Goal: Task Accomplishment & Management: Use online tool/utility

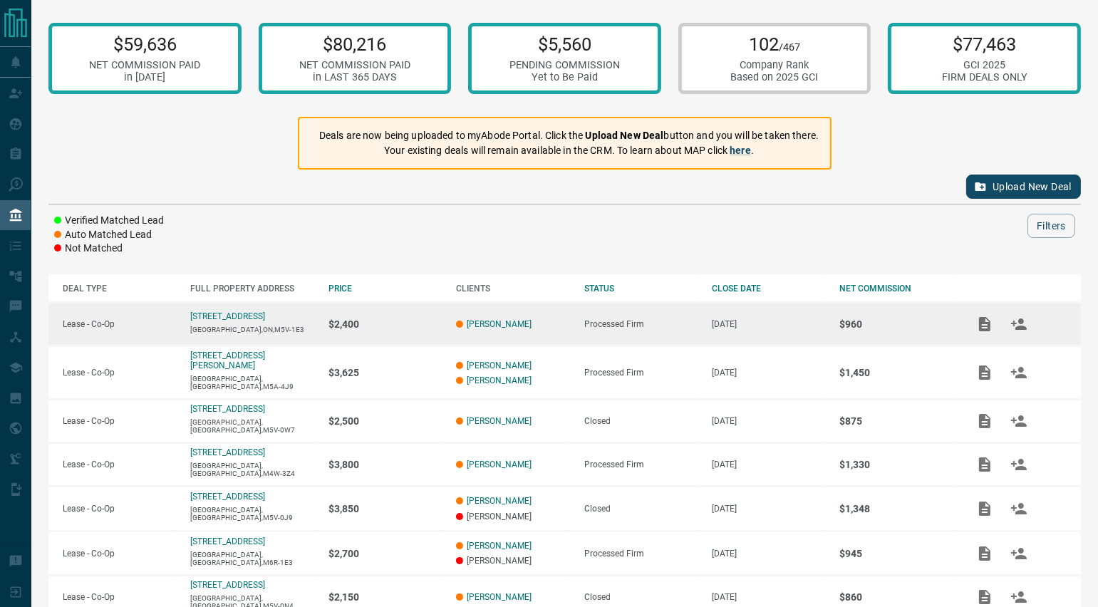
click at [417, 325] on p "$2,400" at bounding box center [384, 323] width 113 height 11
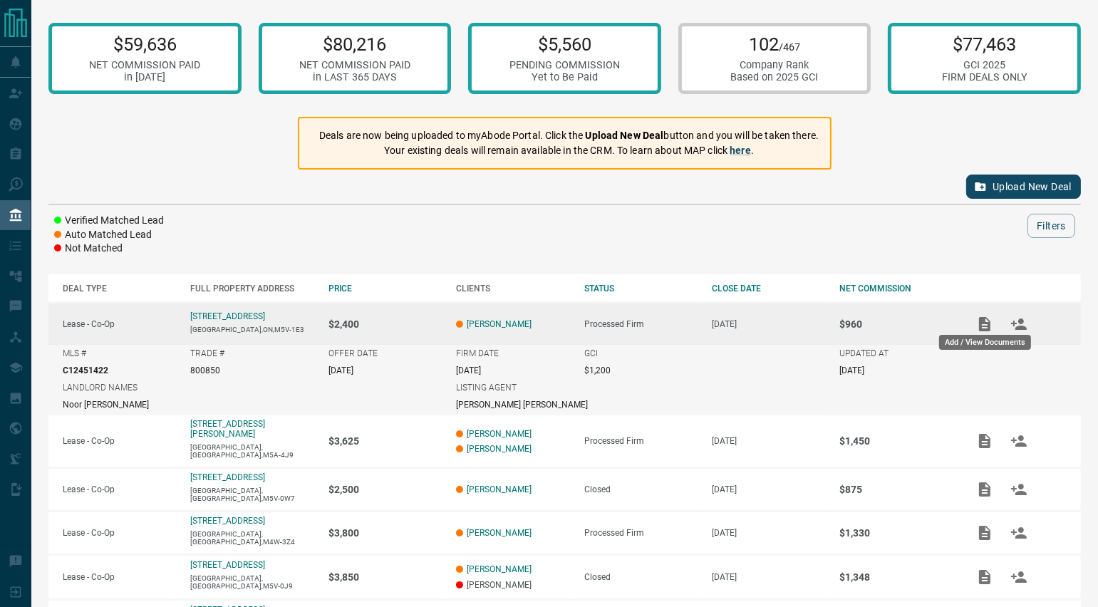
click at [977, 324] on icon "Add / View Documents" at bounding box center [984, 324] width 17 height 17
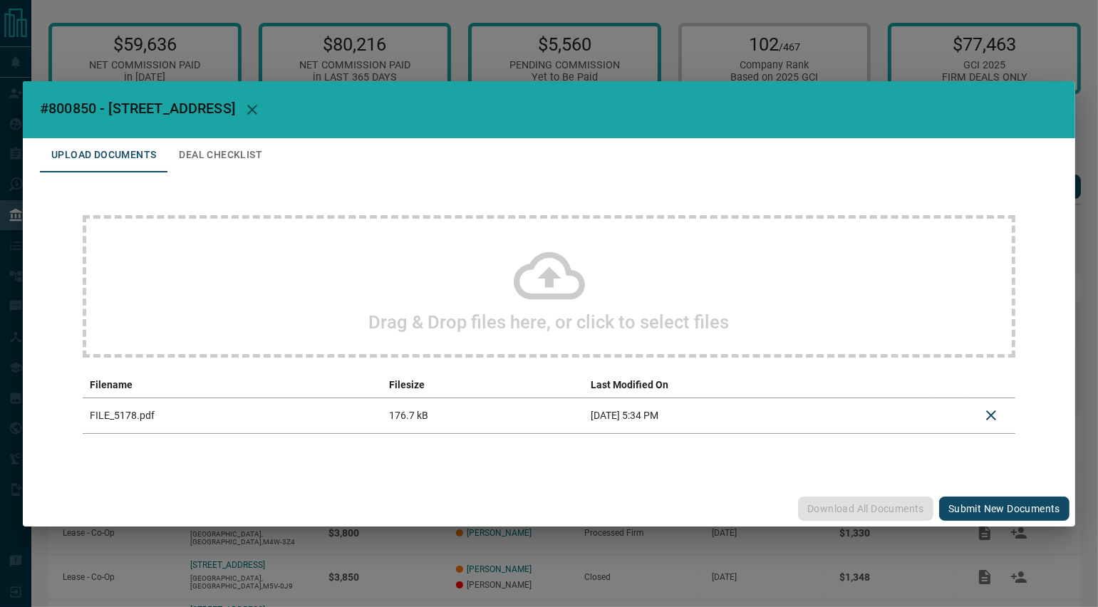
click at [991, 519] on button "Submit new documents" at bounding box center [1004, 508] width 130 height 24
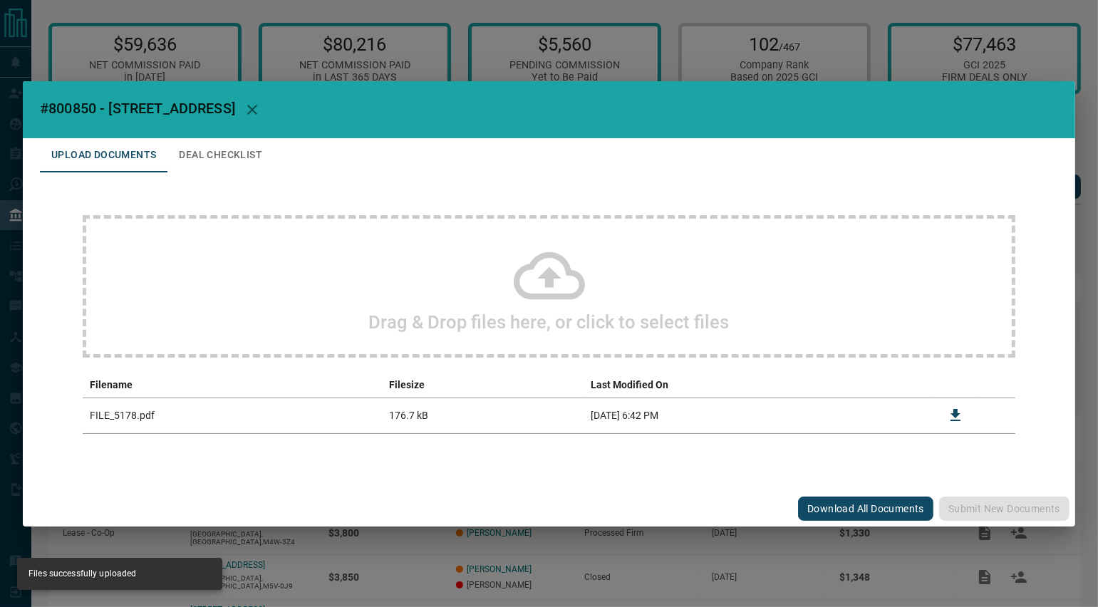
click at [957, 50] on div "#800850 - [STREET_ADDRESS] Upload Documents Deal Checklist Drag & Drop files he…" at bounding box center [549, 303] width 1098 height 607
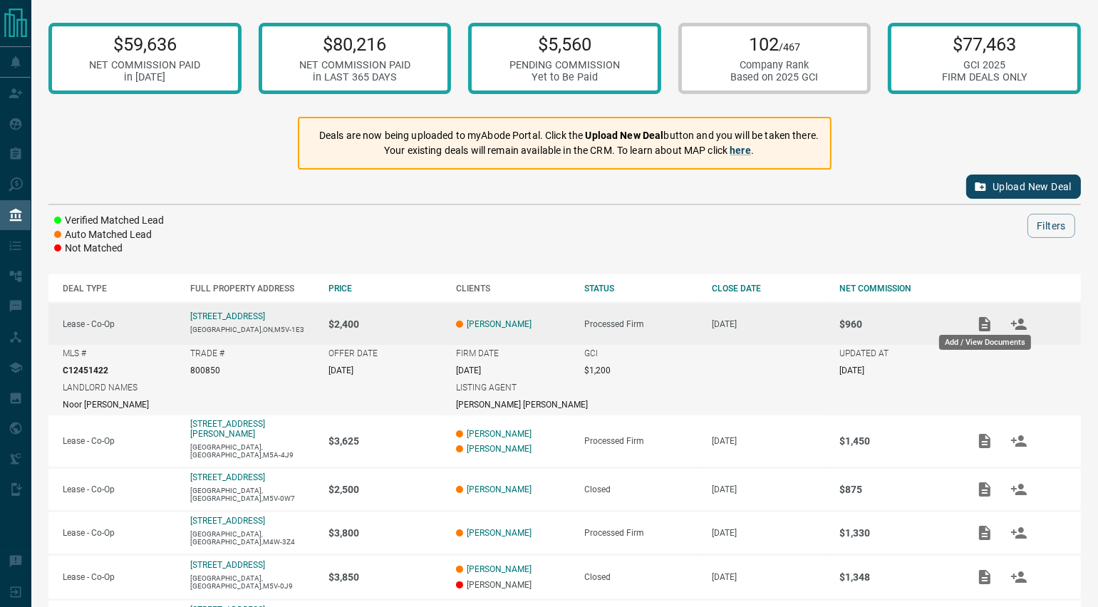
click at [991, 323] on icon "Add / View Documents" at bounding box center [984, 324] width 17 height 17
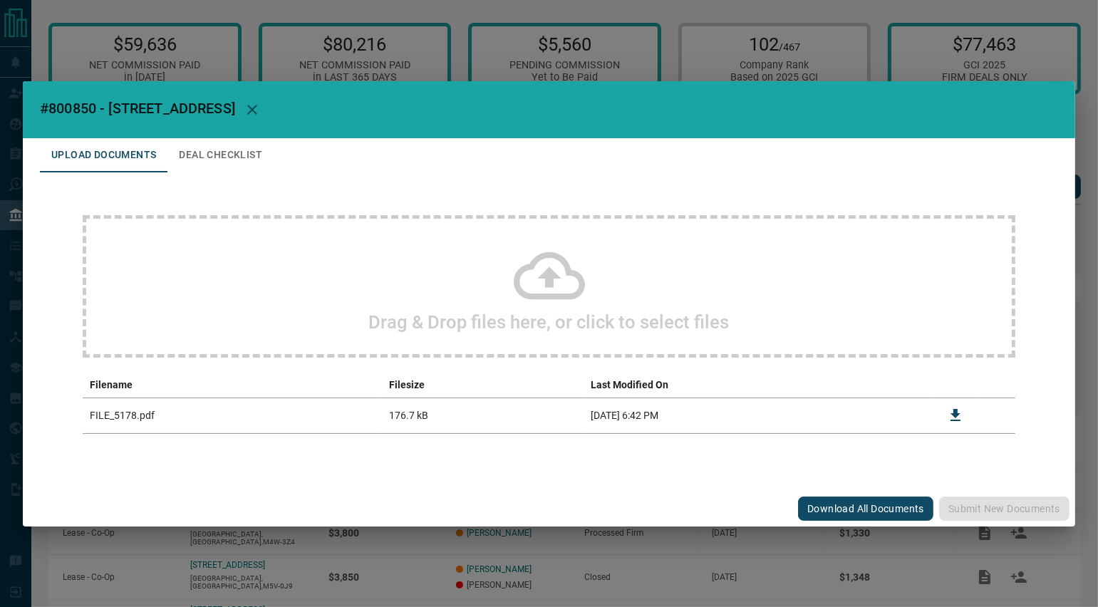
click at [756, 538] on div "#800850 - [STREET_ADDRESS] Upload Documents Deal Checklist Drag & Drop files he…" at bounding box center [549, 303] width 1098 height 607
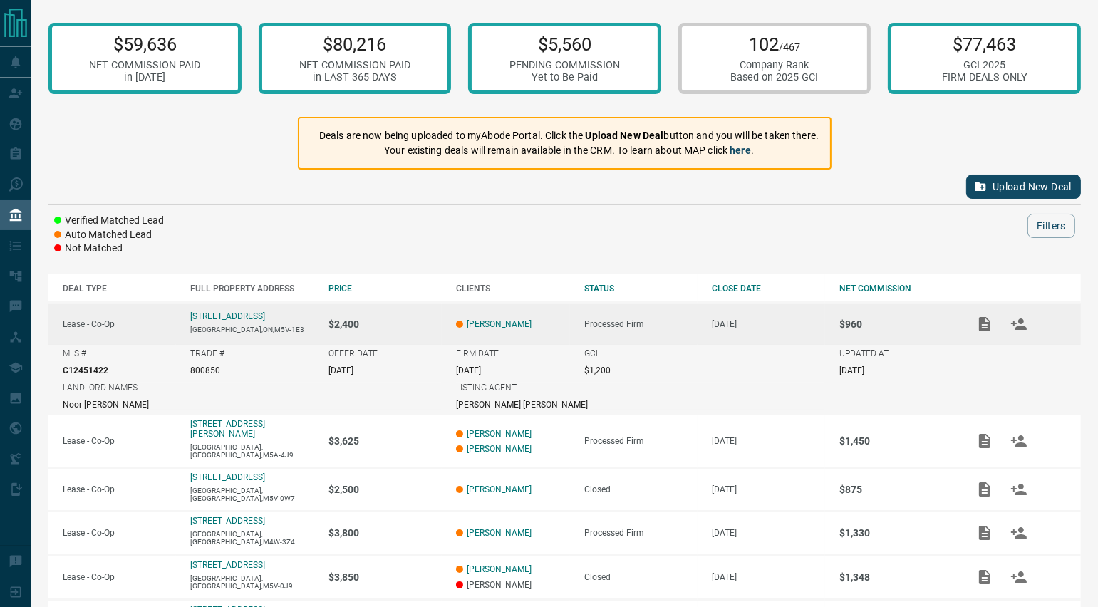
click at [563, 315] on td "[PERSON_NAME]" at bounding box center [505, 324] width 127 height 43
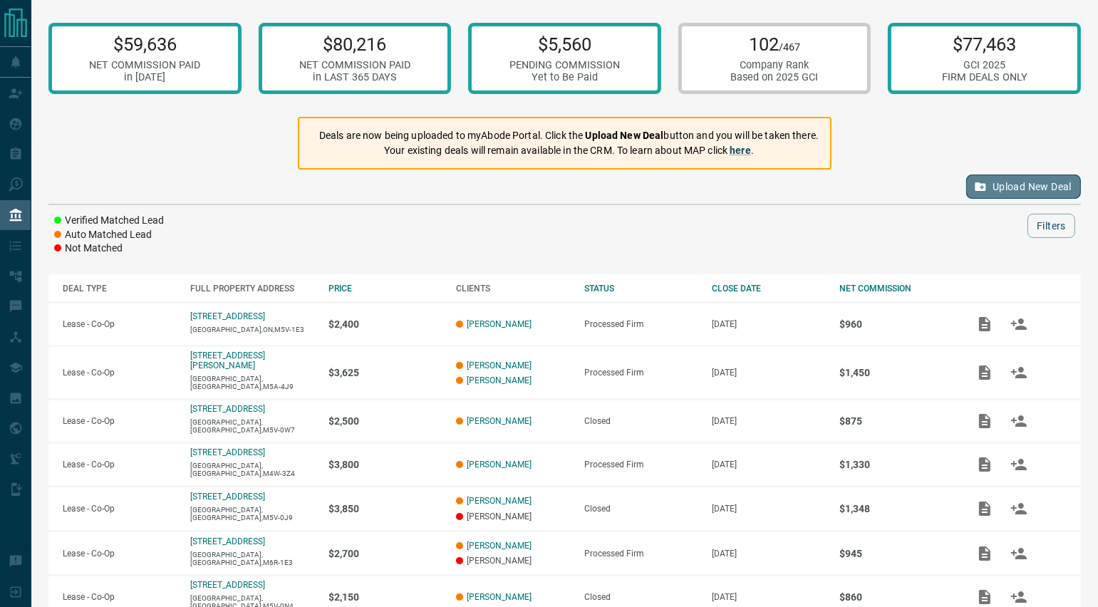
click at [1024, 184] on button "Upload New Deal" at bounding box center [1023, 187] width 115 height 24
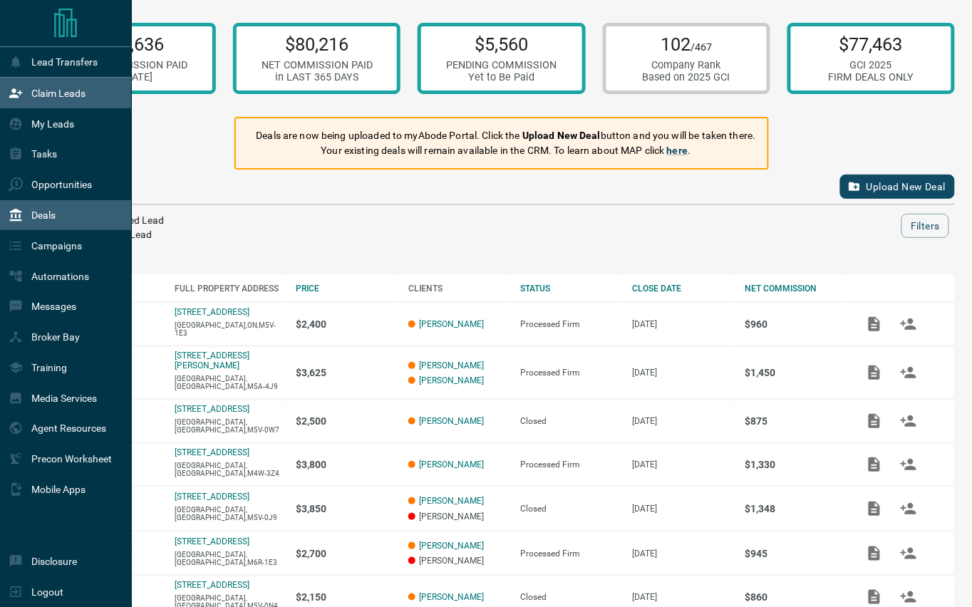
click at [31, 100] on div "Claim Leads" at bounding box center [47, 93] width 77 height 24
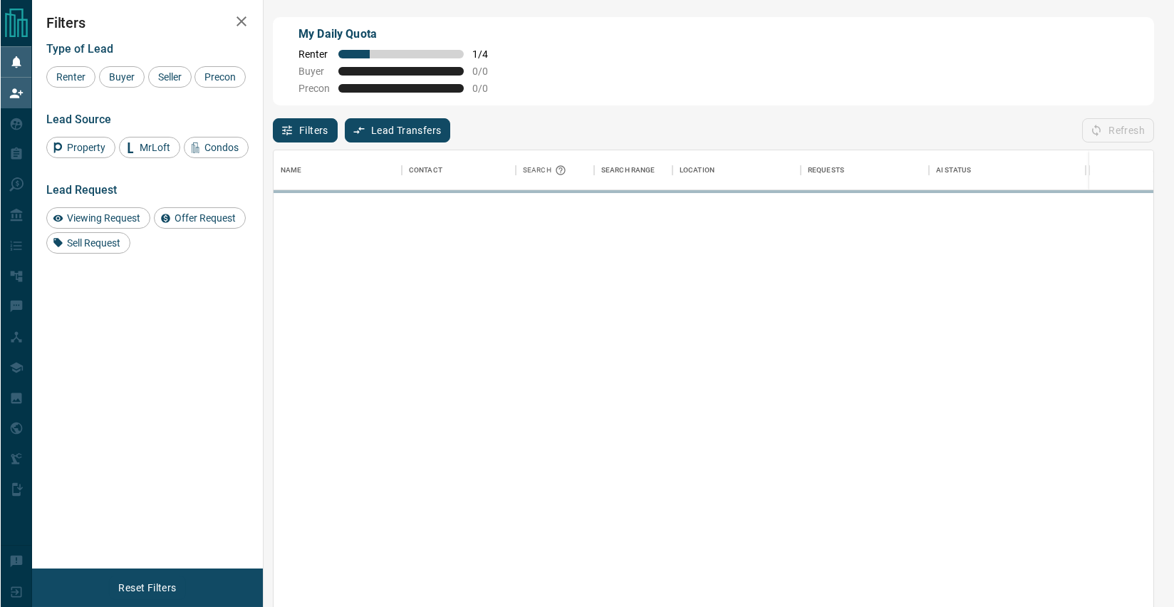
scroll to position [462, 880]
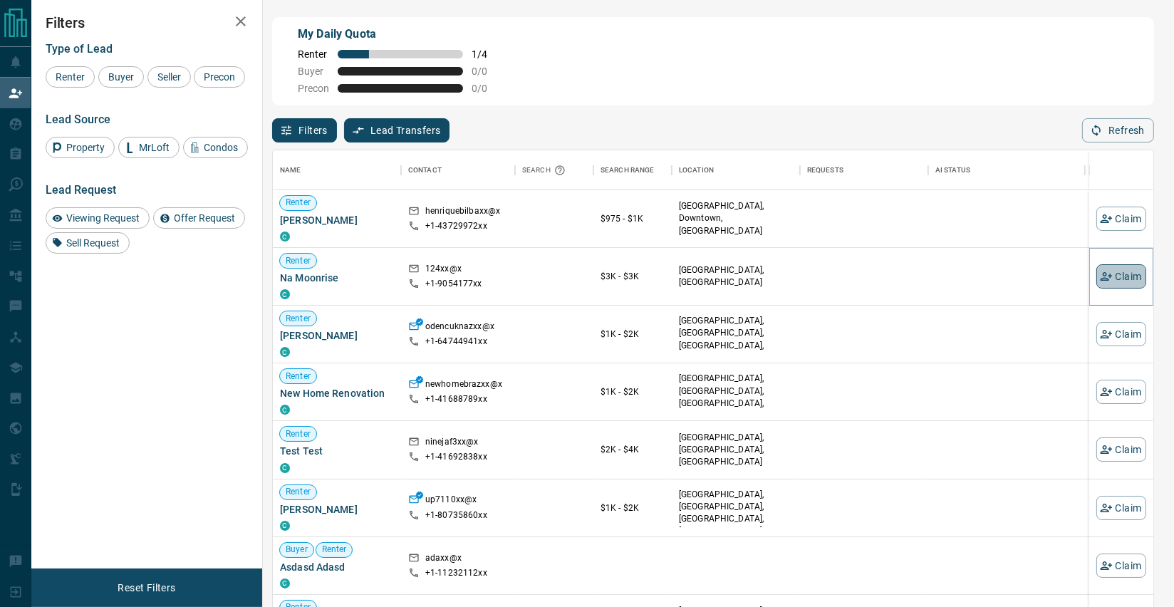
click at [1043, 272] on icon "button" at bounding box center [1106, 276] width 13 height 13
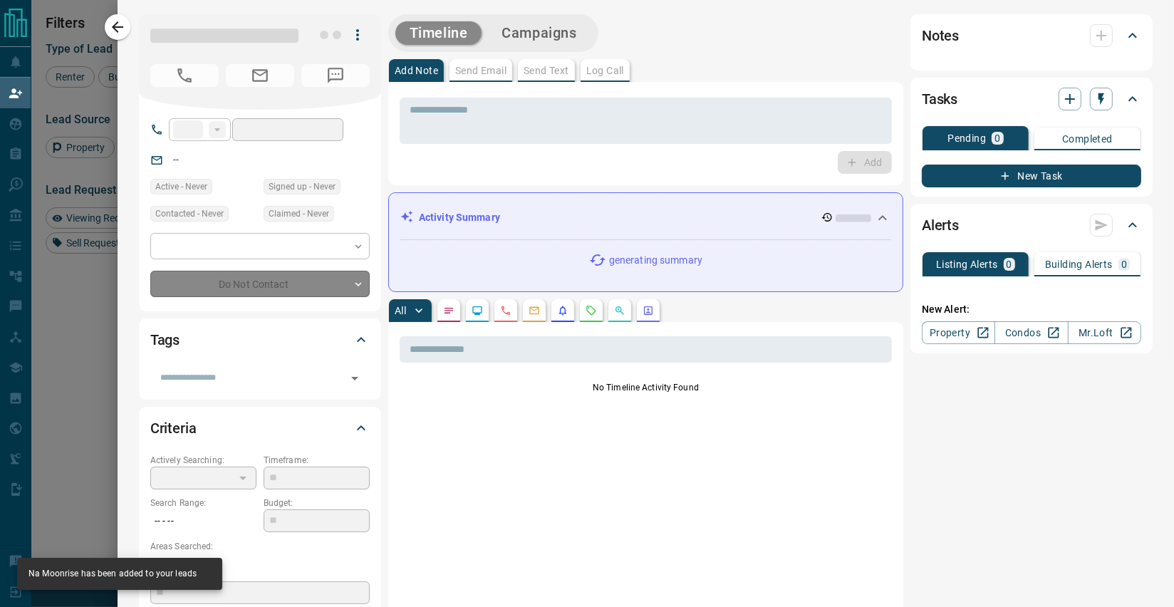
type input "**"
type input "**********"
type input "**"
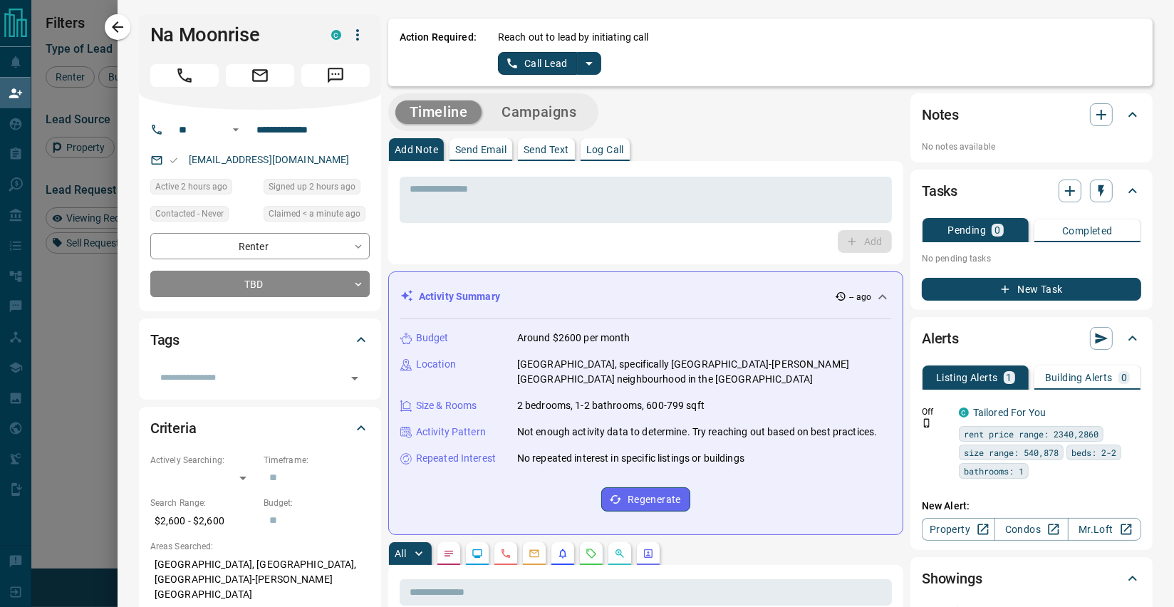
scroll to position [0, 0]
click at [595, 68] on icon "split button" at bounding box center [588, 63] width 17 height 17
click at [563, 116] on li "Log Manual Call" at bounding box center [546, 111] width 87 height 21
click at [540, 56] on button "Log Manual Call" at bounding box center [545, 63] width 94 height 23
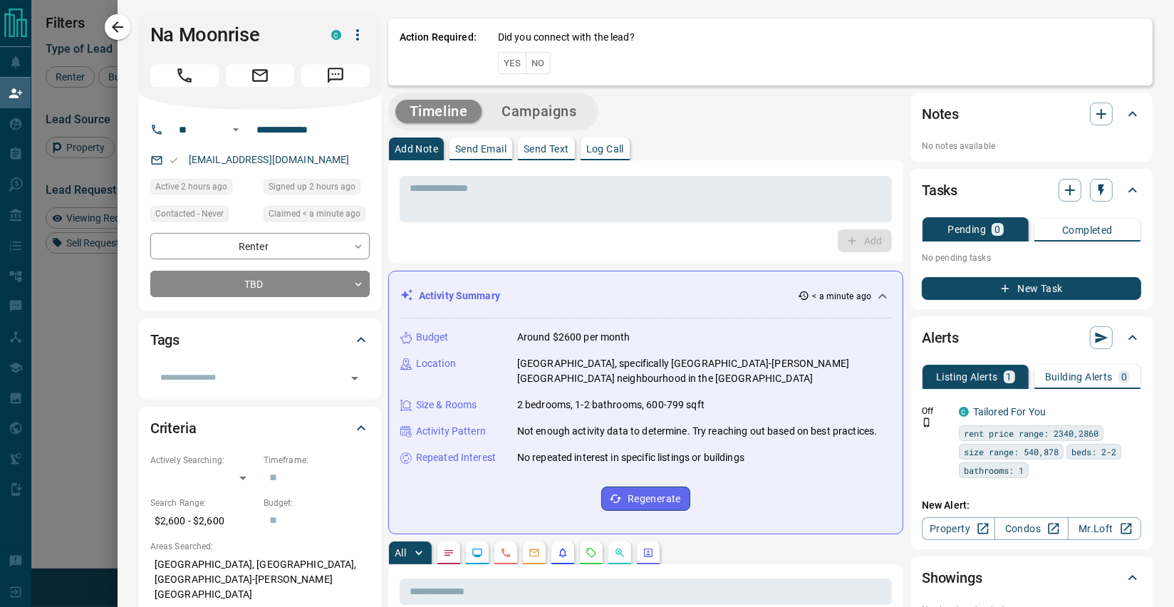
click at [540, 56] on button "No" at bounding box center [538, 63] width 25 height 22
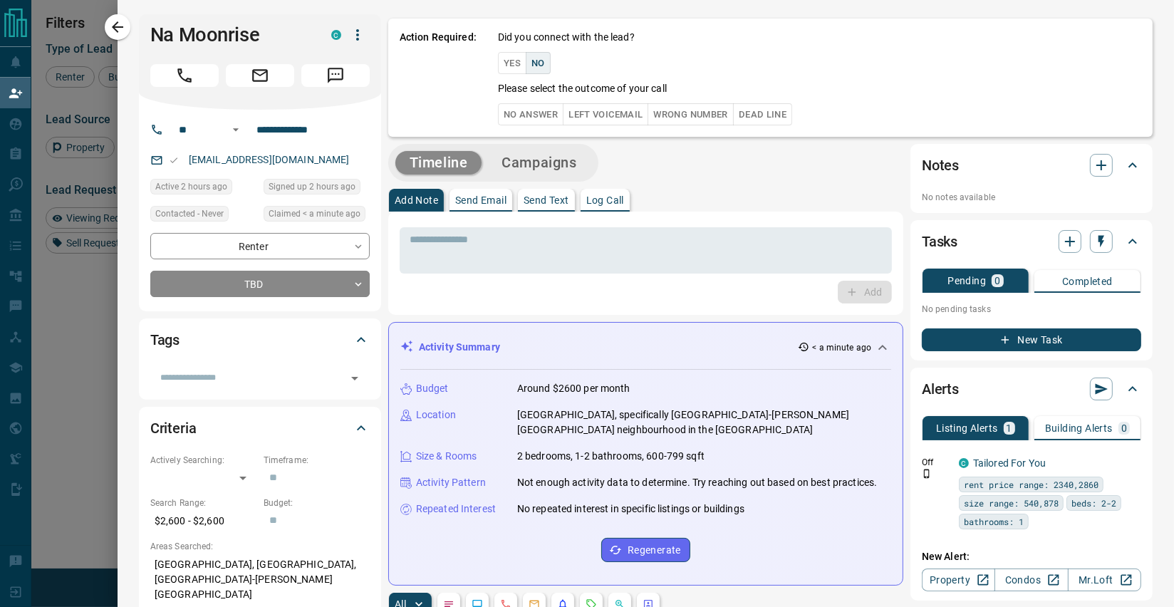
click at [546, 113] on button "No Answer" at bounding box center [531, 114] width 66 height 22
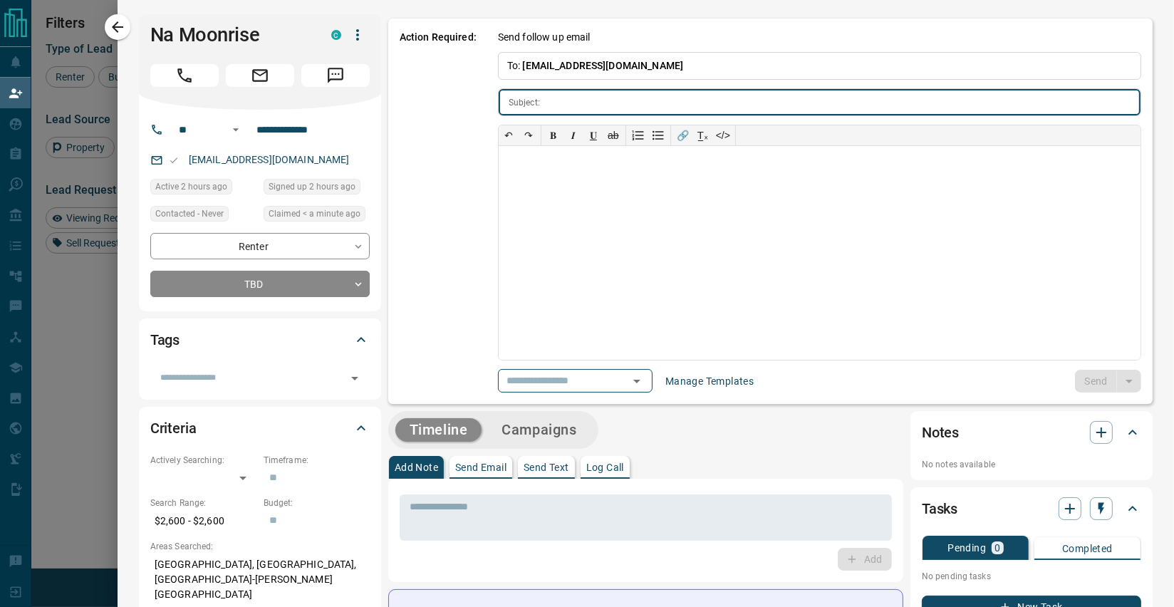
type input "**********"
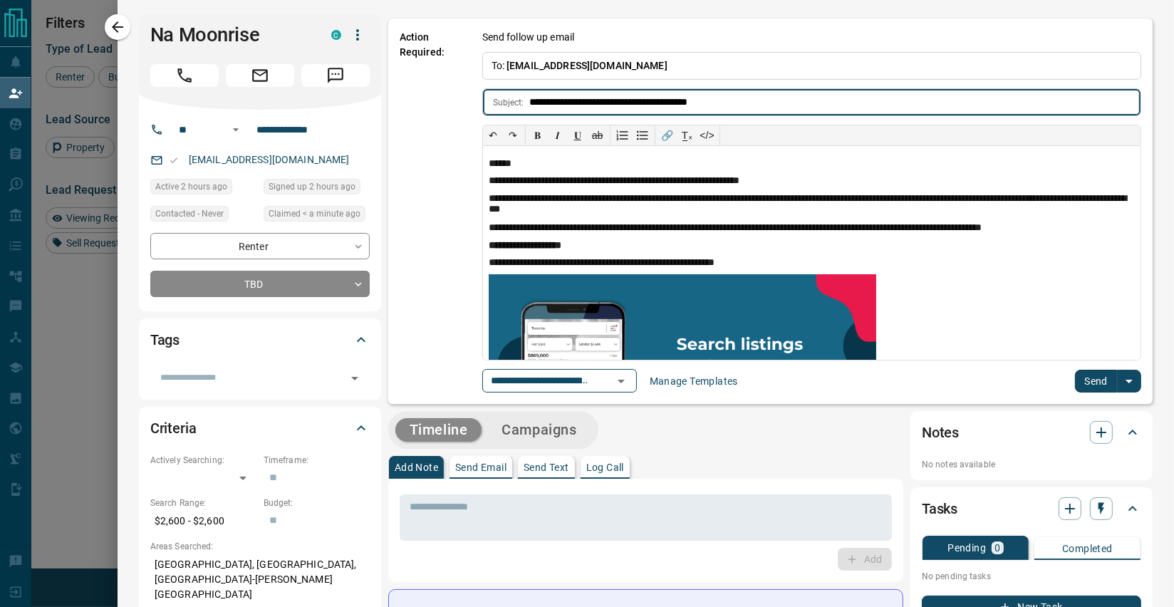
click at [1043, 377] on button "Send" at bounding box center [1096, 381] width 42 height 23
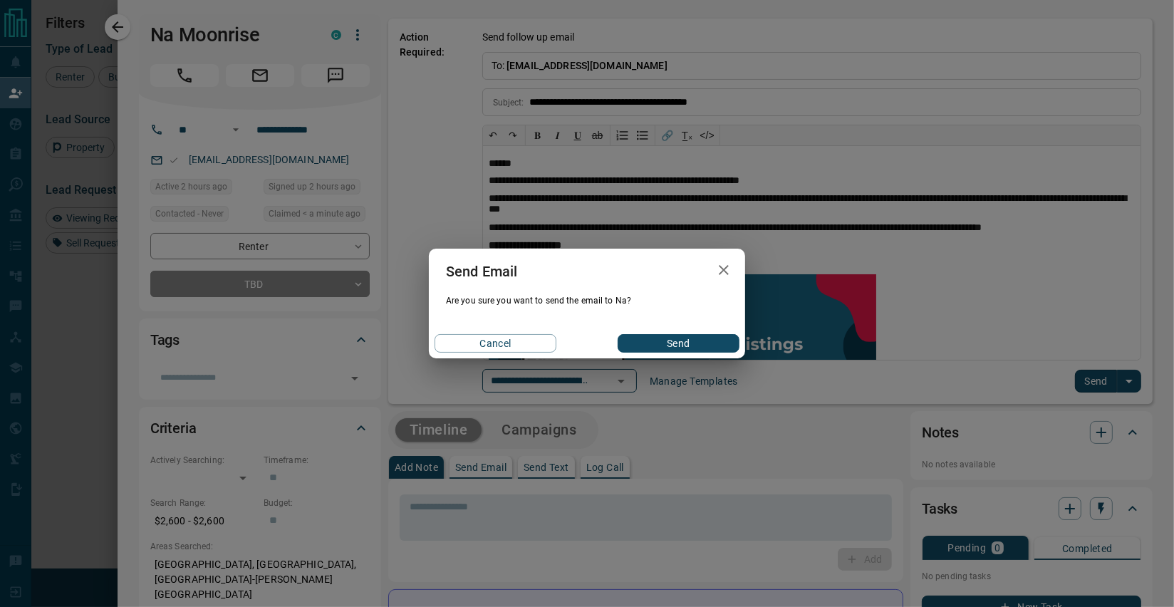
click at [719, 348] on button "Send" at bounding box center [679, 343] width 122 height 19
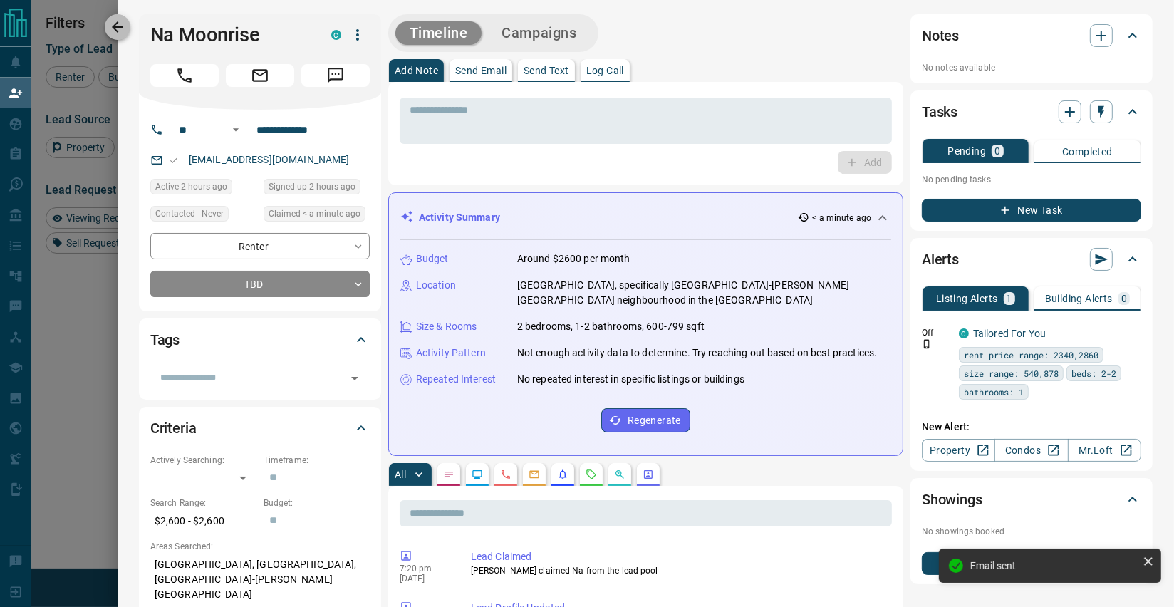
click at [126, 31] on icon "button" at bounding box center [117, 27] width 17 height 17
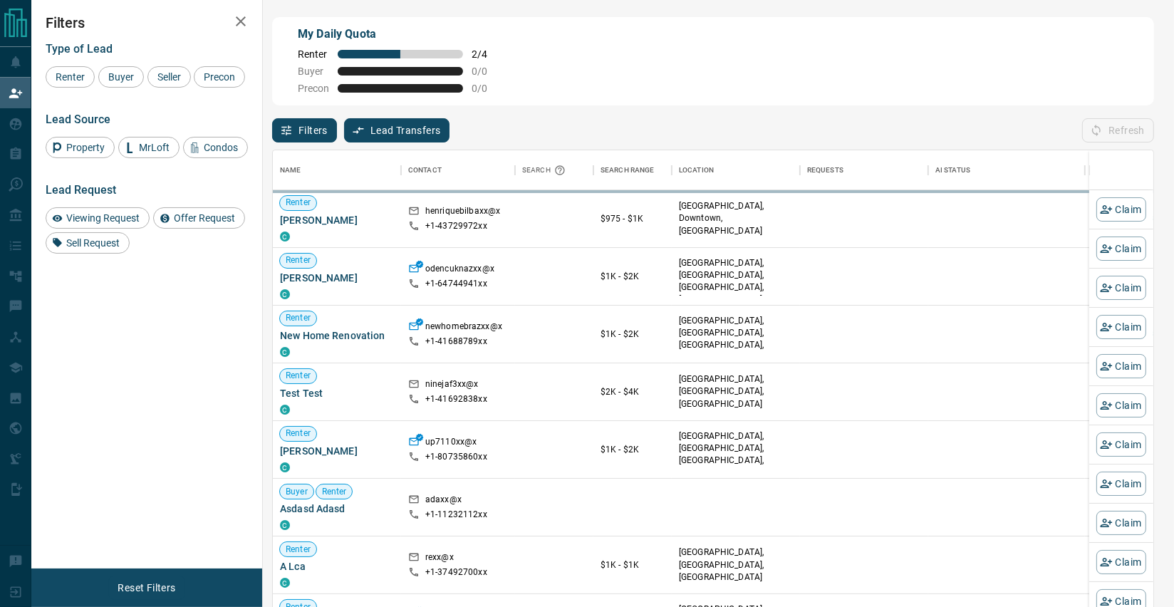
scroll to position [1, 0]
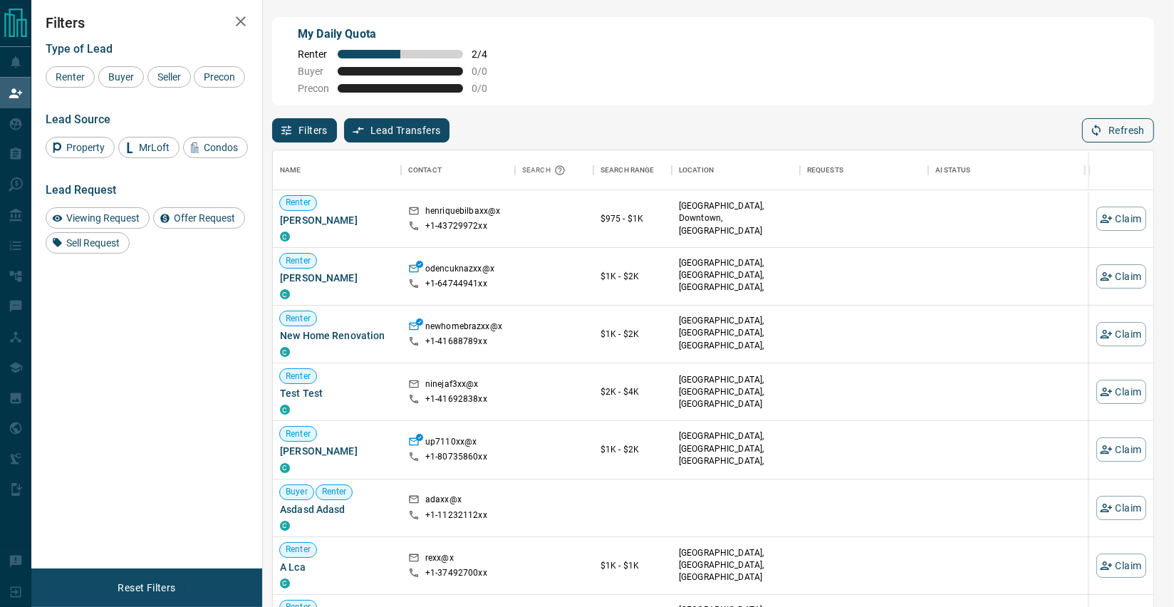
click at [1043, 120] on button "Refresh" at bounding box center [1118, 130] width 72 height 24
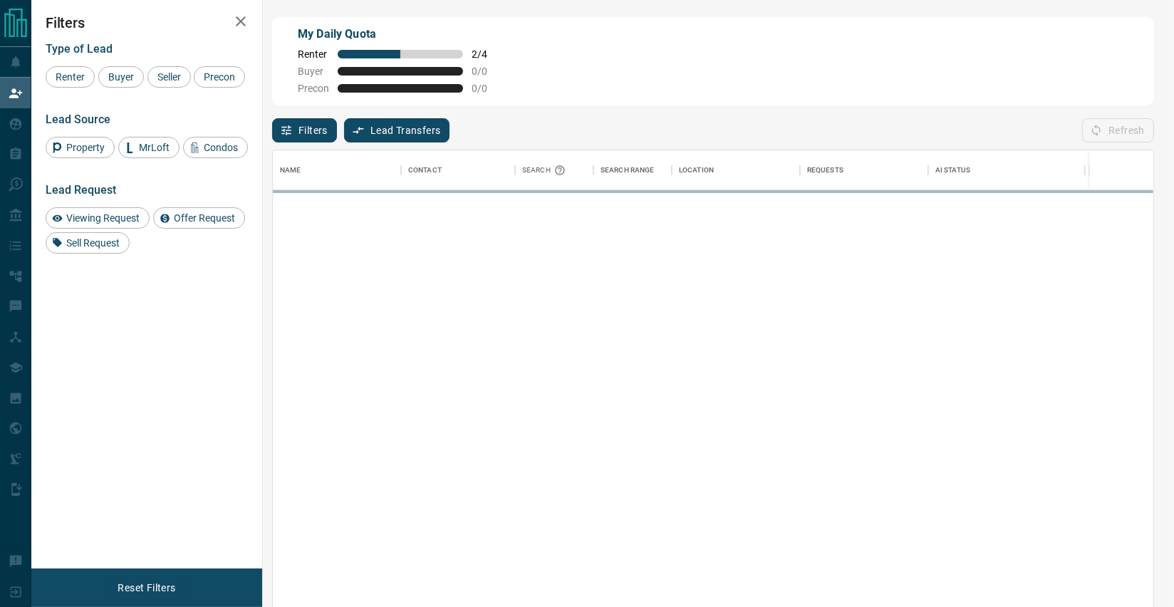
scroll to position [462, 880]
